Goal: Find specific page/section

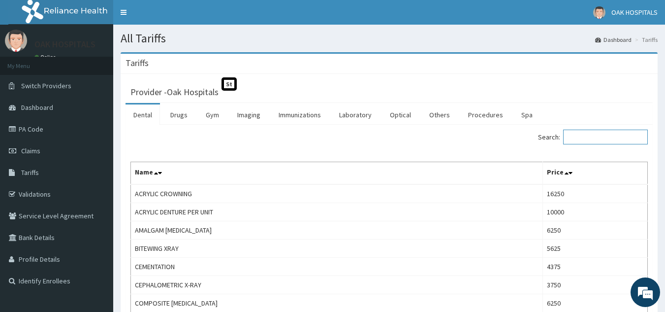
click at [614, 138] on input "Search:" at bounding box center [605, 137] width 85 height 15
type input "e"
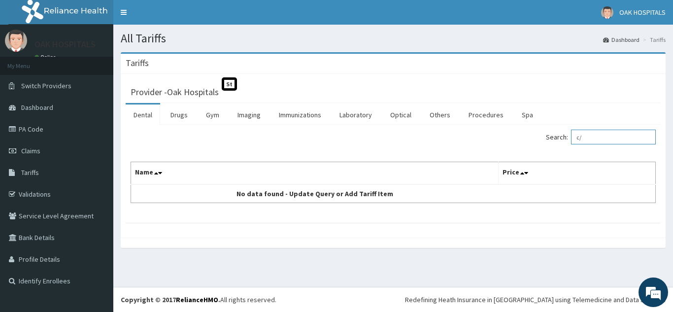
type input "c"
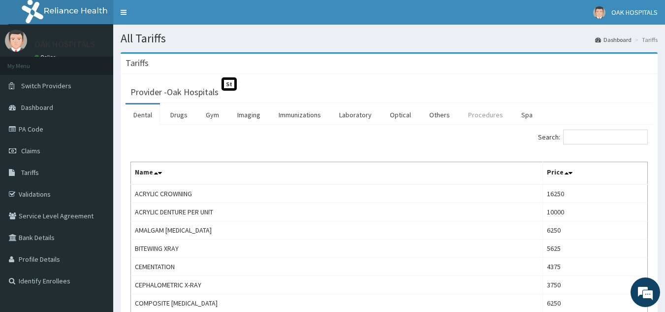
click at [464, 114] on link "Procedures" at bounding box center [486, 114] width 51 height 21
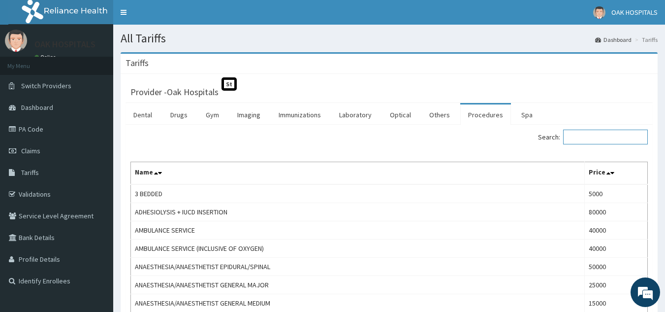
click at [588, 136] on input "Search:" at bounding box center [605, 137] width 85 height 15
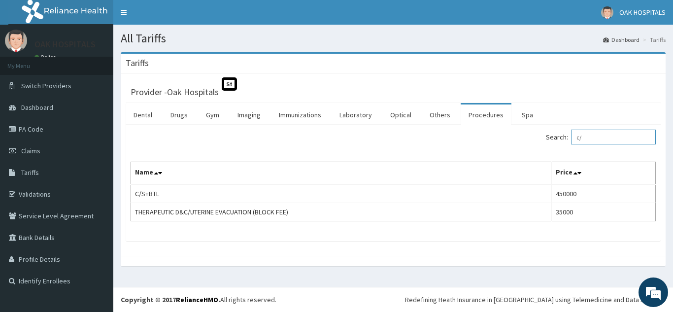
type input "c"
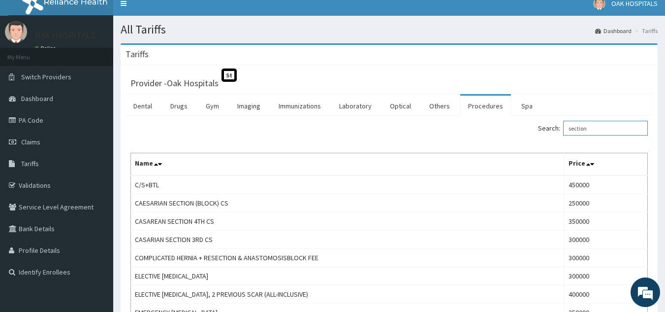
scroll to position [3, 0]
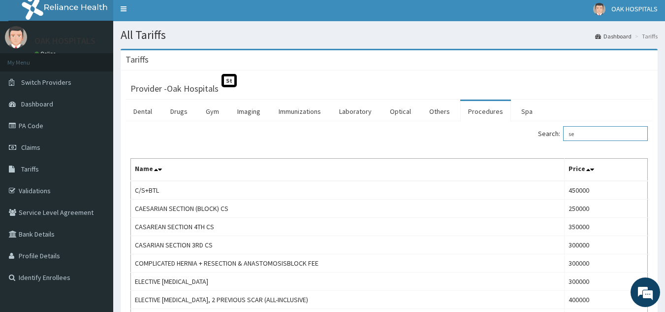
type input "s"
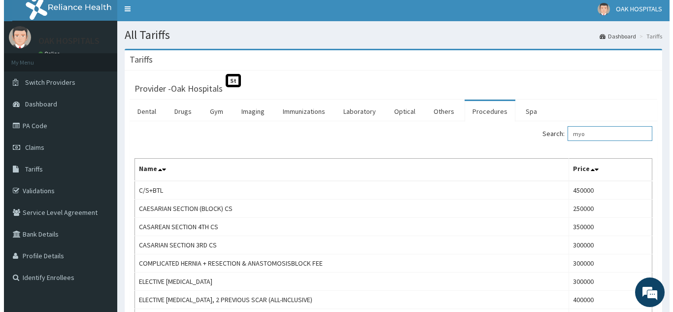
scroll to position [0, 0]
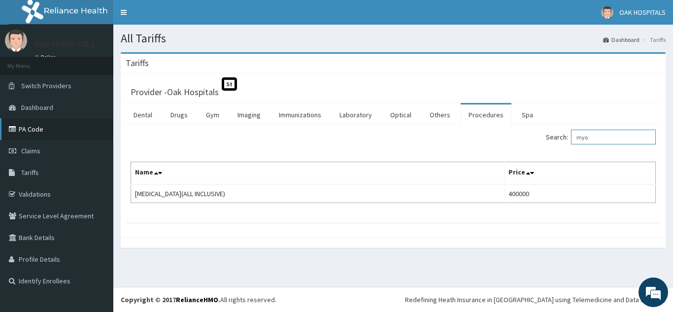
type input "myo"
click at [38, 131] on link "PA Code" at bounding box center [56, 129] width 113 height 22
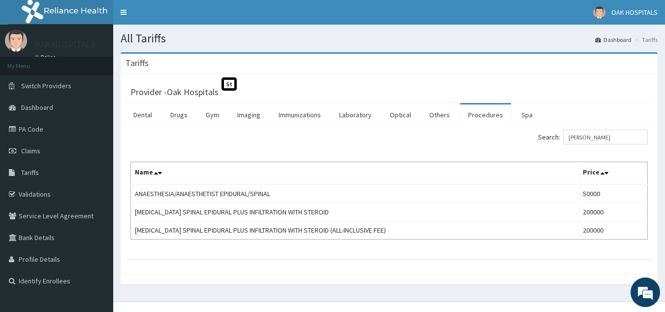
type input "[PERSON_NAME]"
